Goal: Navigation & Orientation: Find specific page/section

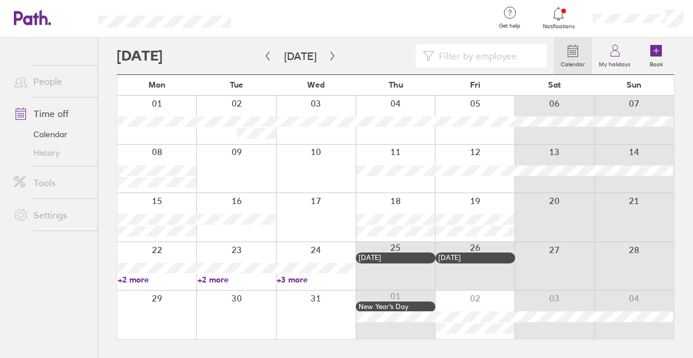
click at [563, 15] on icon at bounding box center [558, 14] width 14 height 14
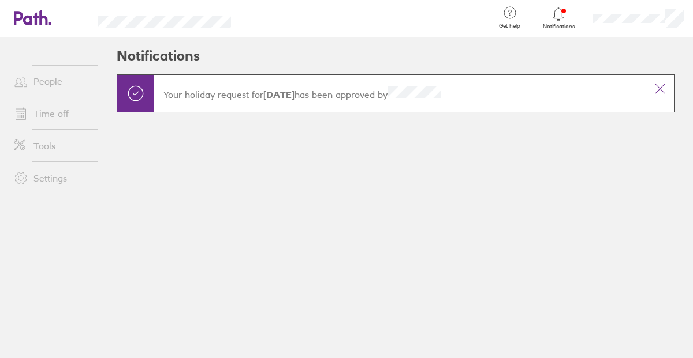
click at [52, 117] on link "Time off" at bounding box center [51, 113] width 93 height 23
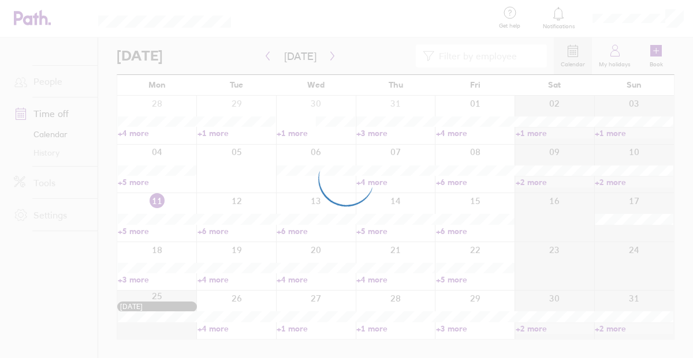
click at [60, 112] on div at bounding box center [346, 179] width 693 height 358
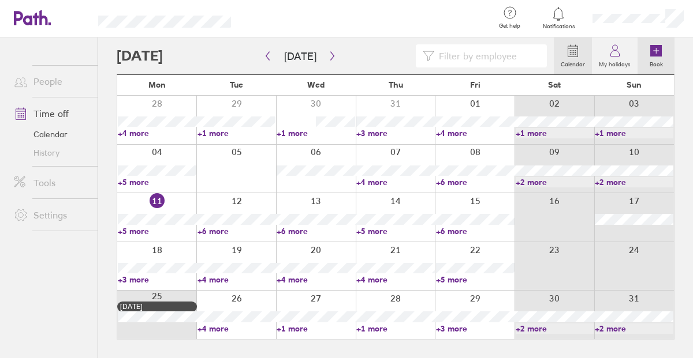
click at [652, 59] on label "Book" at bounding box center [656, 63] width 27 height 10
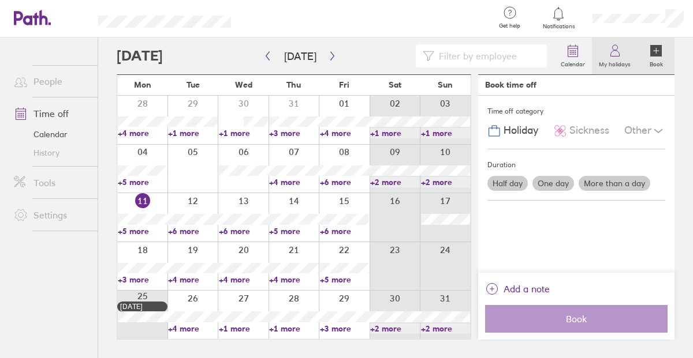
click at [614, 59] on label "My holidays" at bounding box center [615, 63] width 46 height 10
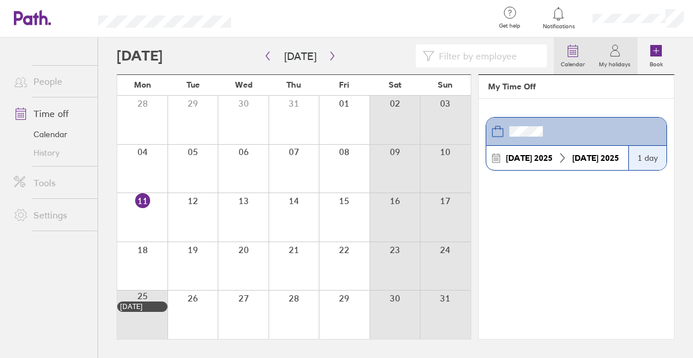
click at [576, 69] on link "Calendar" at bounding box center [573, 56] width 38 height 37
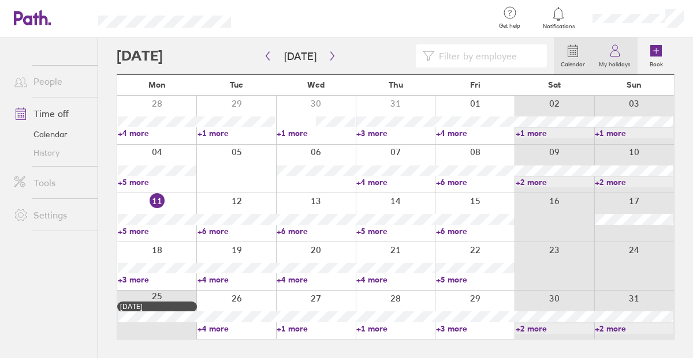
click at [600, 62] on label "My holidays" at bounding box center [615, 63] width 46 height 10
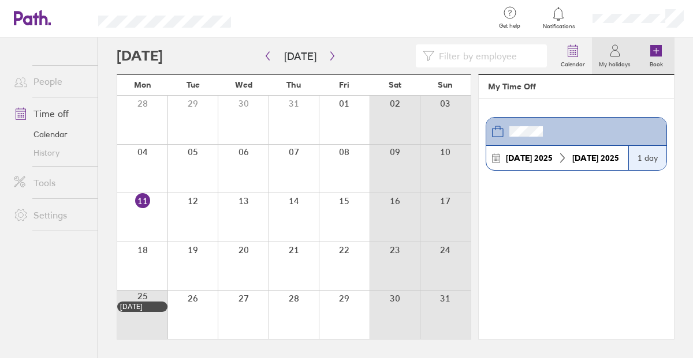
click at [645, 64] on label "Book" at bounding box center [656, 63] width 27 height 10
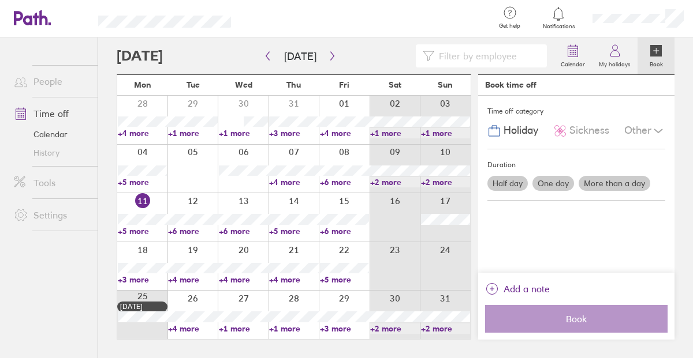
click at [53, 214] on link "Settings" at bounding box center [51, 215] width 93 height 23
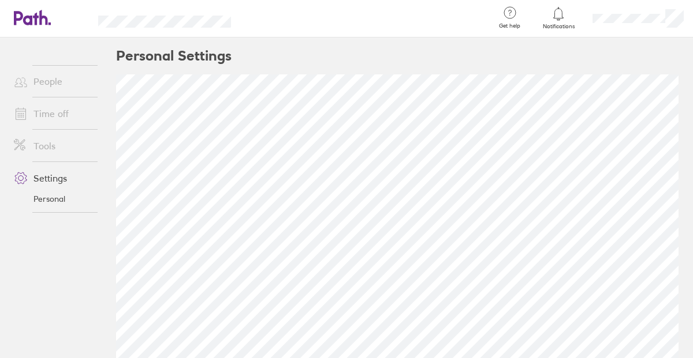
click at [62, 177] on link "Settings" at bounding box center [51, 178] width 93 height 23
click at [54, 201] on link "Personal" at bounding box center [51, 199] width 93 height 18
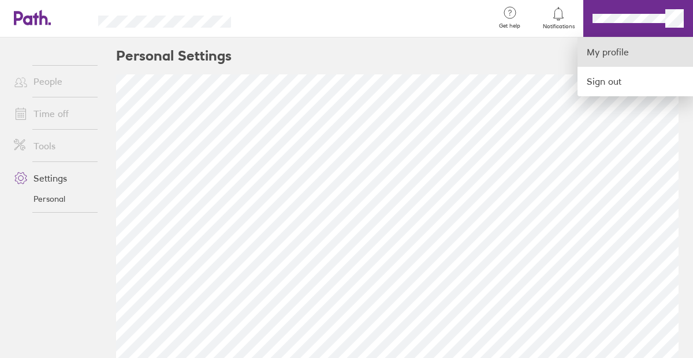
click at [640, 43] on link "My profile" at bounding box center [634, 52] width 115 height 29
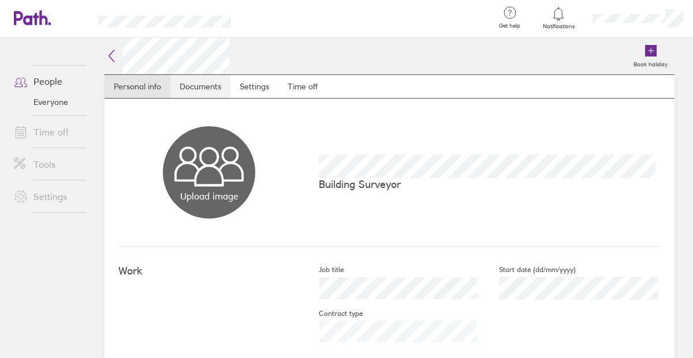
click at [200, 87] on link "Documents" at bounding box center [200, 86] width 60 height 23
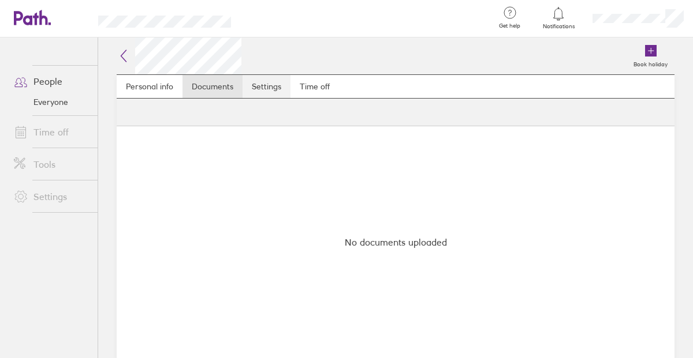
click at [275, 87] on link "Settings" at bounding box center [266, 86] width 48 height 23
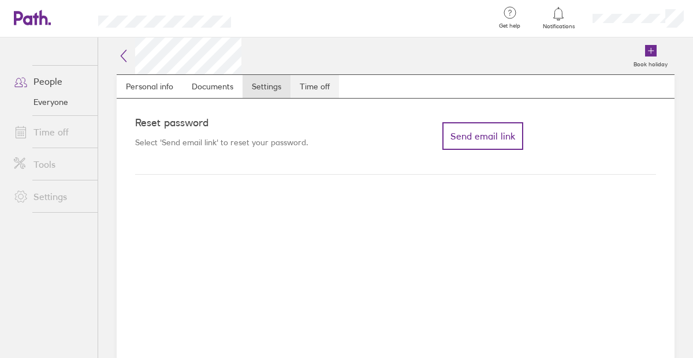
click at [316, 89] on link "Time off" at bounding box center [314, 86] width 48 height 23
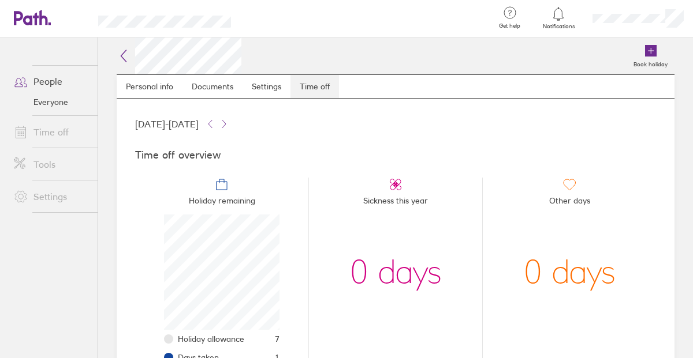
scroll to position [115, 115]
click at [335, 199] on li "Sickness this year 0 days" at bounding box center [395, 272] width 174 height 189
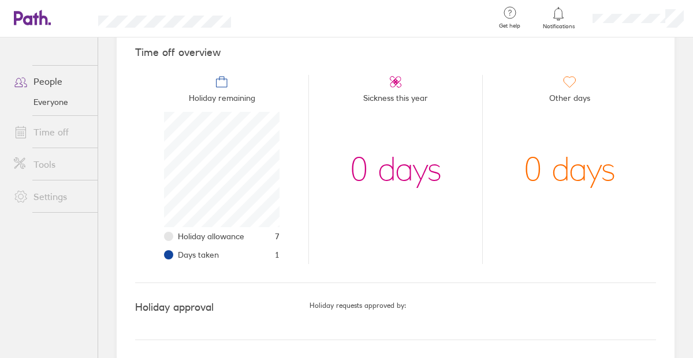
scroll to position [103, 0]
